Goal: Task Accomplishment & Management: Use online tool/utility

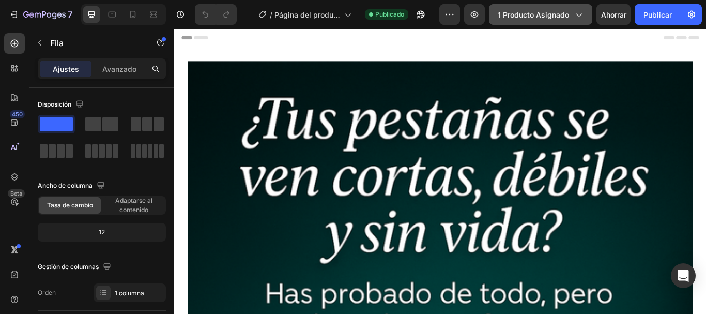
click at [580, 12] on icon "button" at bounding box center [578, 14] width 10 height 10
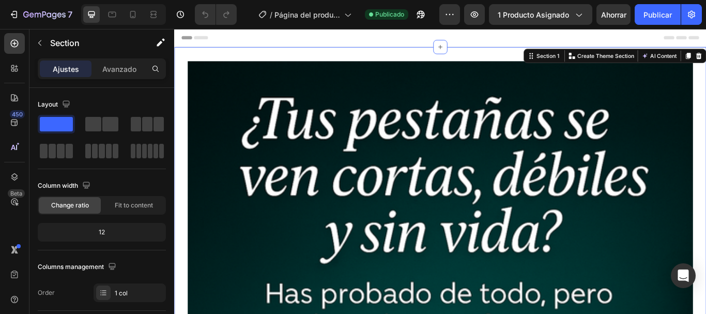
click at [596, 42] on div "Header" at bounding box center [485, 39] width 604 height 21
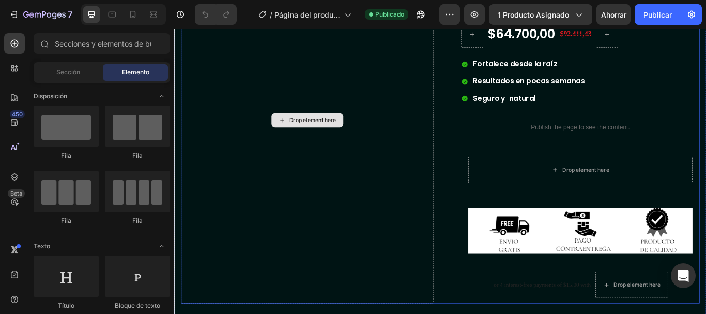
scroll to position [827, 0]
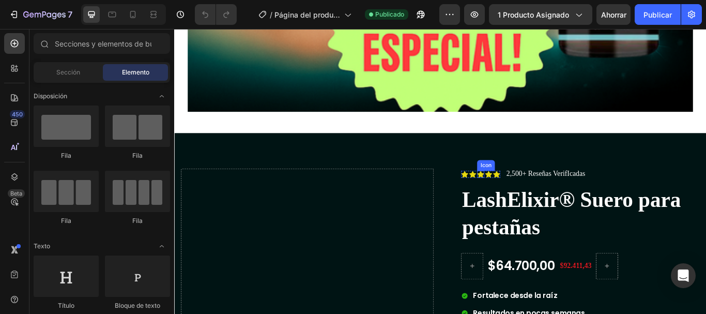
click at [527, 194] on icon at bounding box center [531, 198] width 8 height 8
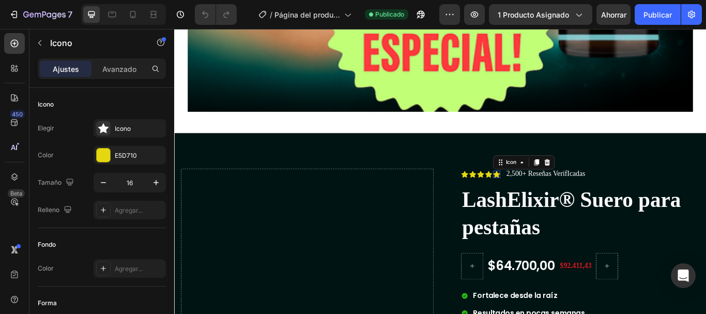
click at [549, 194] on icon at bounding box center [550, 198] width 8 height 8
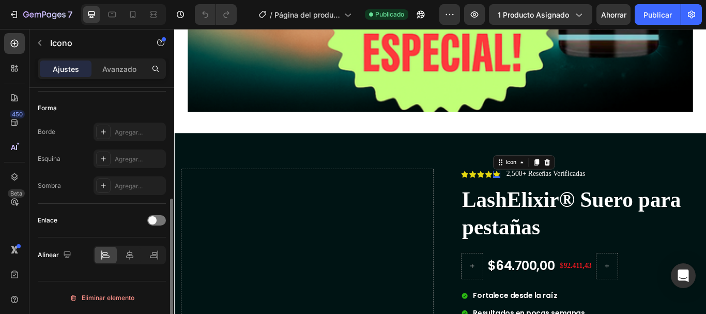
scroll to position [0, 0]
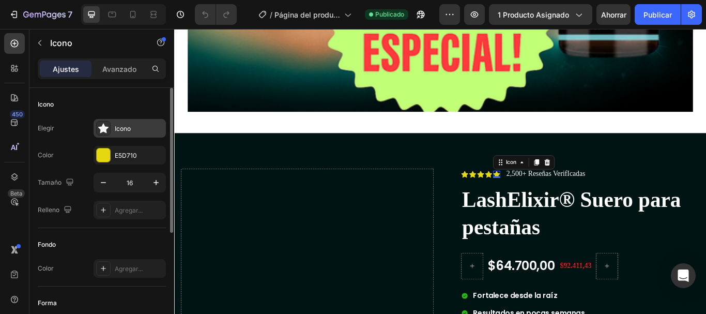
click at [142, 121] on div "Icono" at bounding box center [130, 128] width 72 height 19
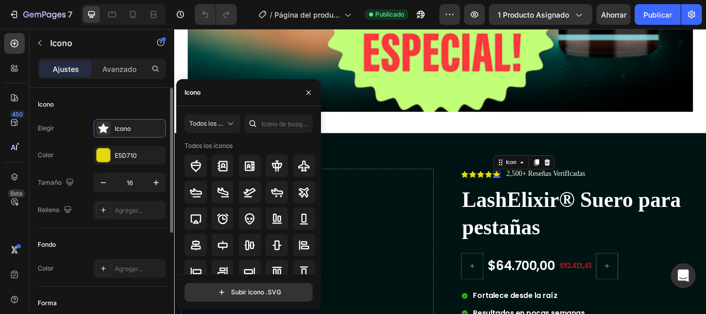
click at [143, 109] on div "Icono" at bounding box center [102, 104] width 128 height 17
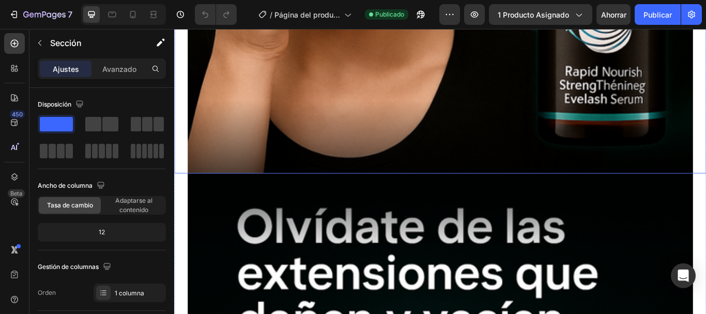
scroll to position [2172, 0]
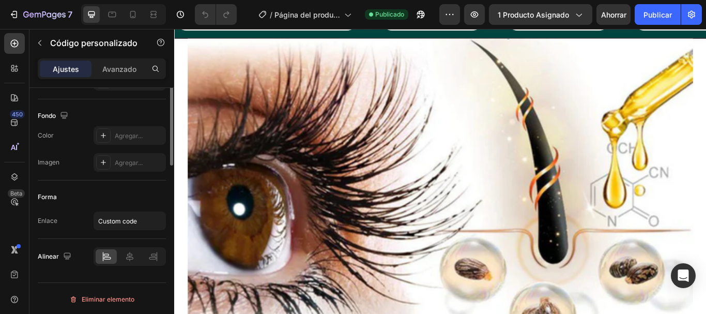
scroll to position [0, 0]
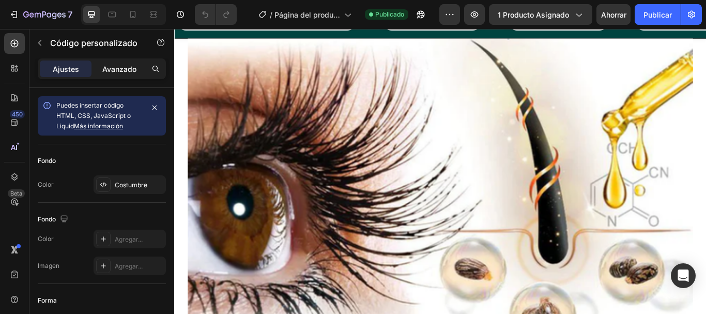
click at [128, 64] on p "Avanzado" at bounding box center [119, 69] width 34 height 11
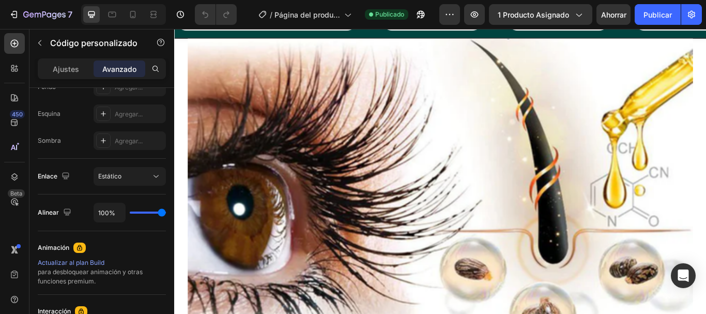
scroll to position [462, 0]
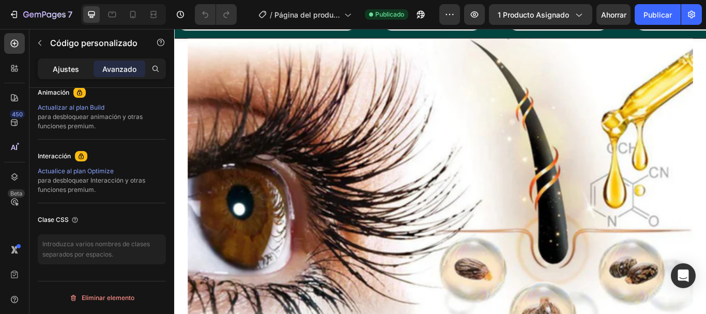
click at [72, 66] on font "Ajustes" at bounding box center [66, 69] width 26 height 9
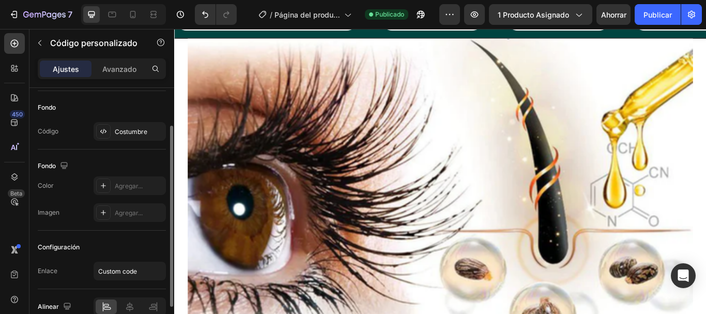
scroll to position [105, 0]
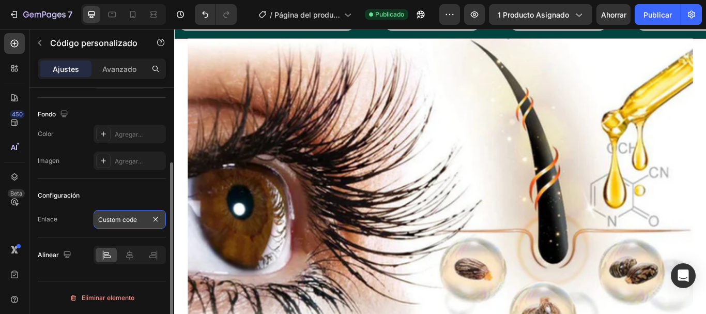
click at [106, 218] on input "Custom code" at bounding box center [130, 219] width 72 height 19
click at [120, 199] on div "Configuración" at bounding box center [102, 195] width 128 height 17
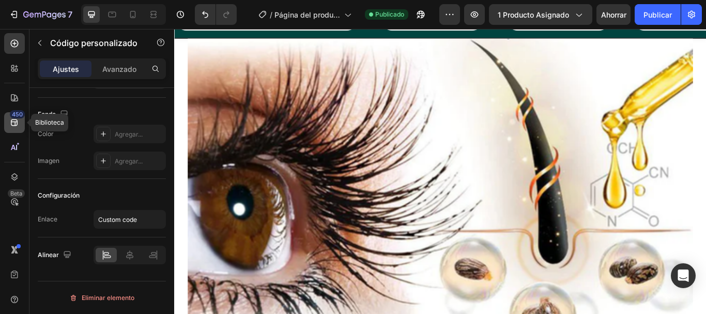
click at [15, 124] on icon at bounding box center [14, 122] width 7 height 7
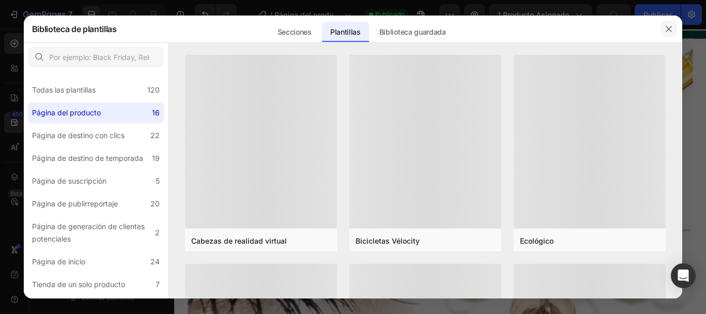
click at [670, 22] on button "button" at bounding box center [669, 29] width 17 height 17
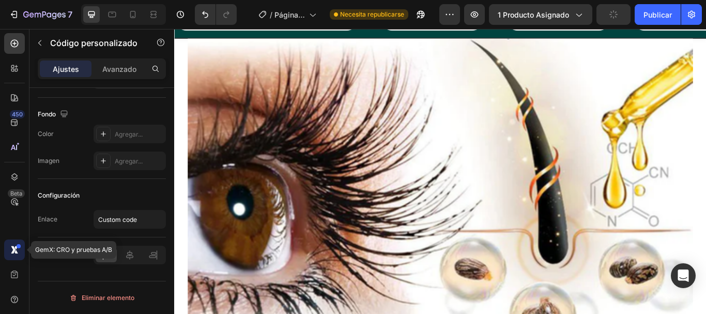
click at [16, 255] on div at bounding box center [14, 249] width 21 height 21
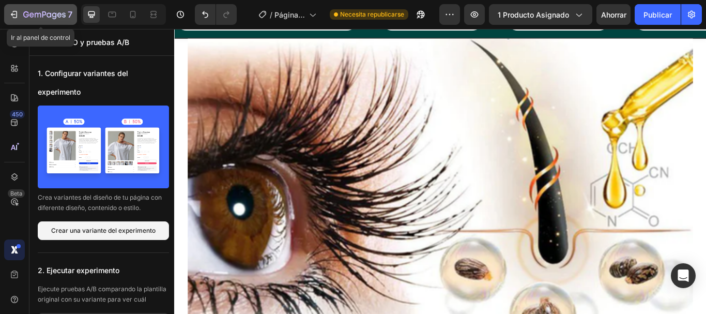
click at [38, 9] on div "7" at bounding box center [47, 14] width 49 height 12
